Goal: Navigation & Orientation: Go to known website

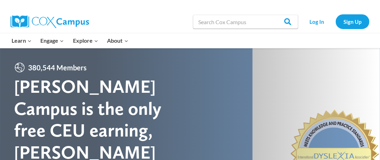
drag, startPoint x: 0, startPoint y: 0, endPoint x: 158, endPoint y: 7, distance: 158.1
click at [158, 7] on div at bounding box center [101, 5] width 180 height 11
click at [311, 22] on link "Log In" at bounding box center [317, 21] width 31 height 14
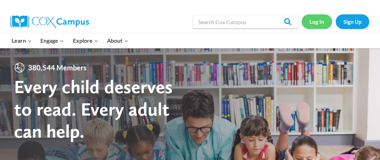
click at [318, 22] on link "Log In" at bounding box center [317, 21] width 31 height 14
